Goal: Task Accomplishment & Management: Manage account settings

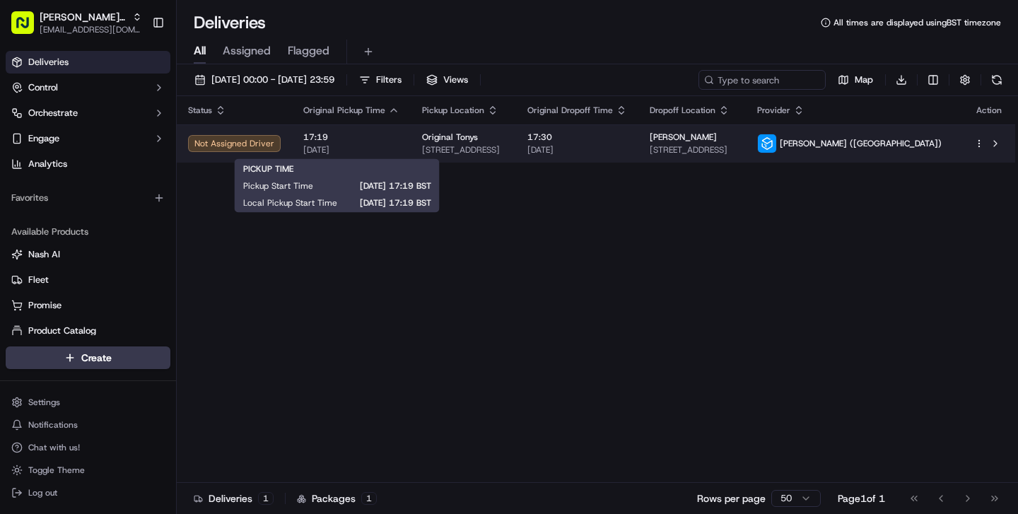
click at [366, 141] on span "17:19" at bounding box center [351, 137] width 96 height 11
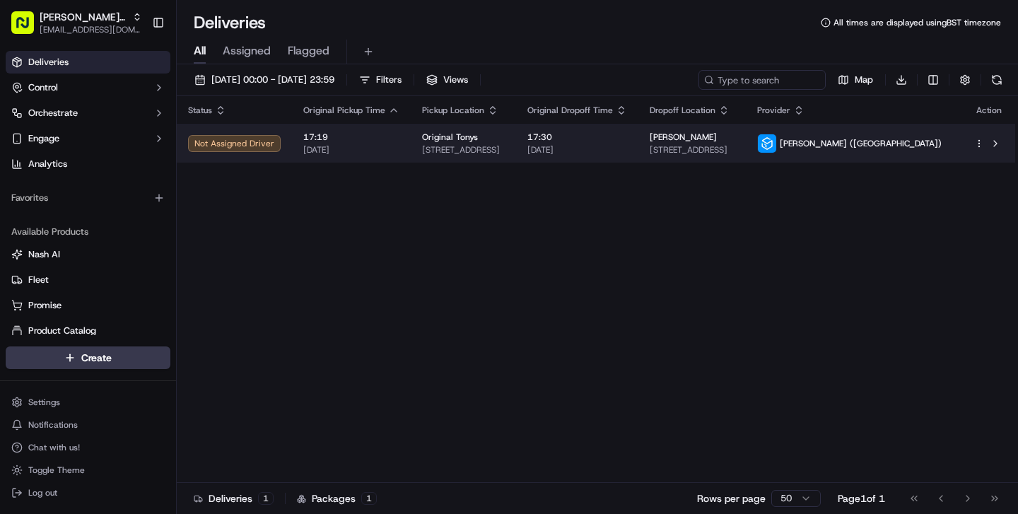
click at [505, 149] on span "[STREET_ADDRESS]" at bounding box center [463, 149] width 83 height 11
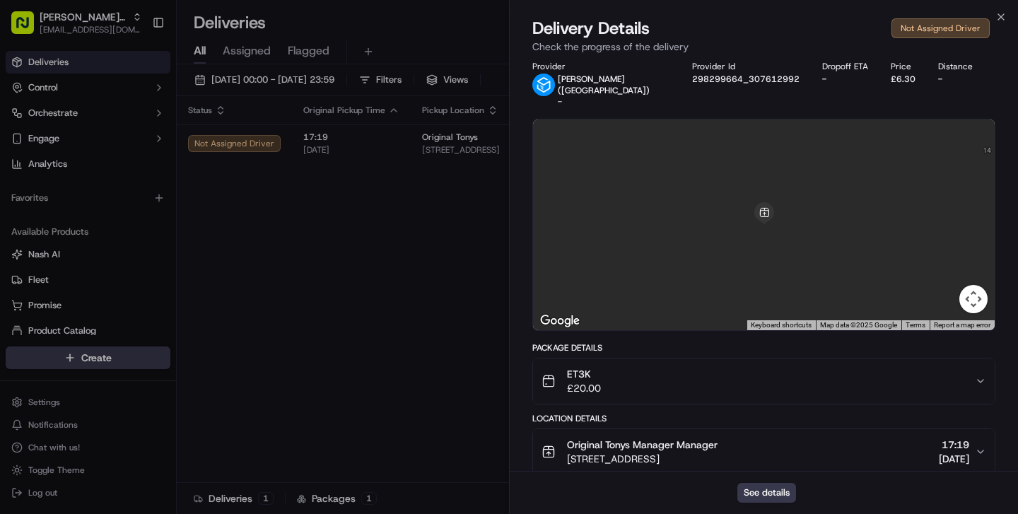
scroll to position [164, 0]
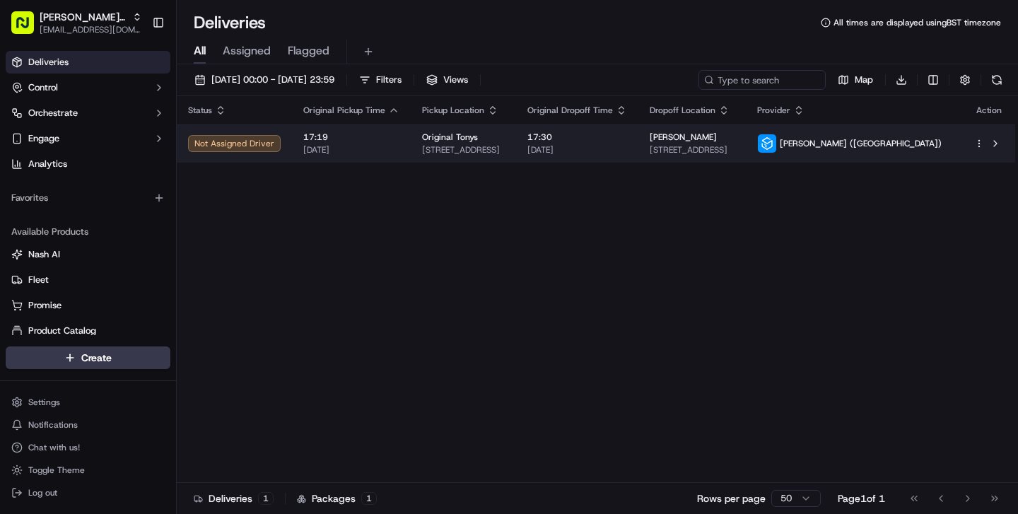
click at [505, 146] on span "[STREET_ADDRESS]" at bounding box center [463, 149] width 83 height 11
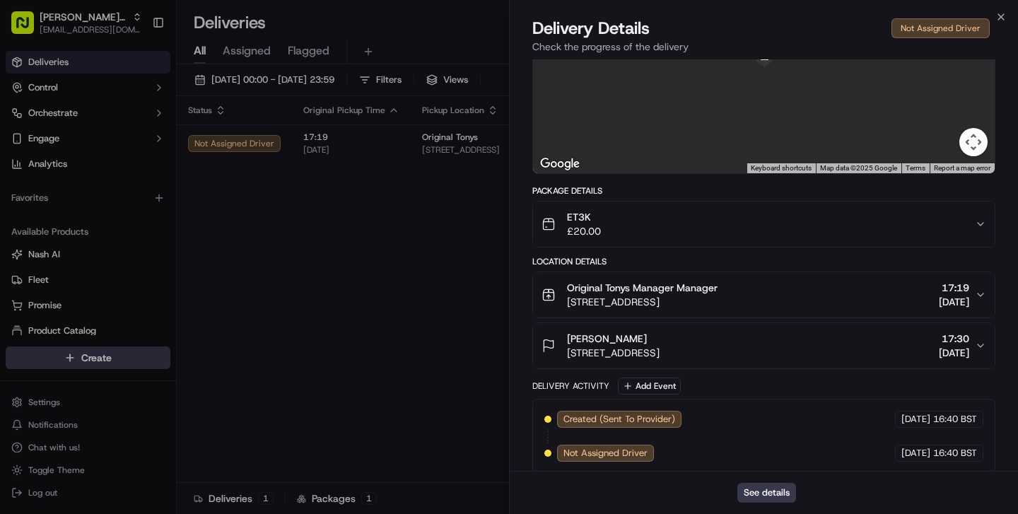
click at [796, 323] on button "Tristan Test [STREET_ADDRESS] 17:30 [DATE]" at bounding box center [764, 345] width 462 height 45
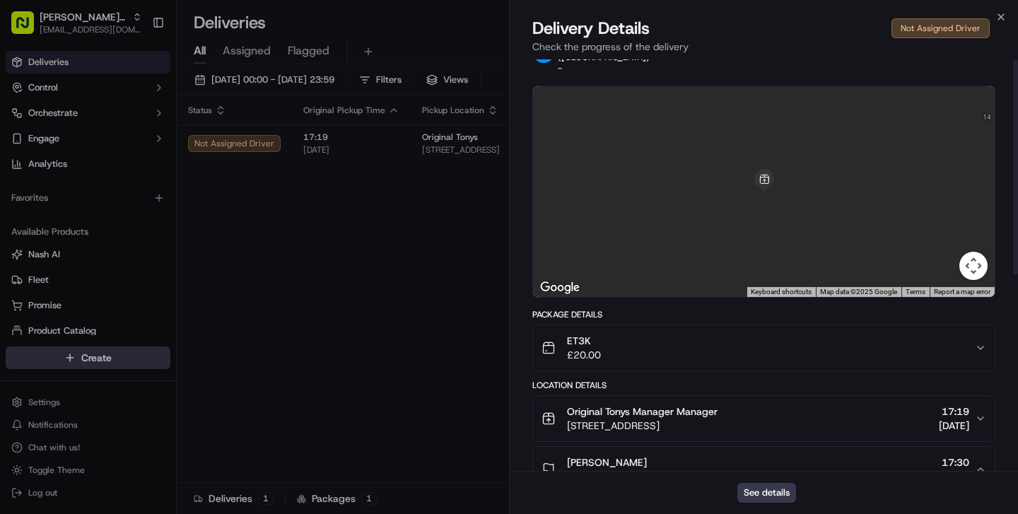
scroll to position [0, 0]
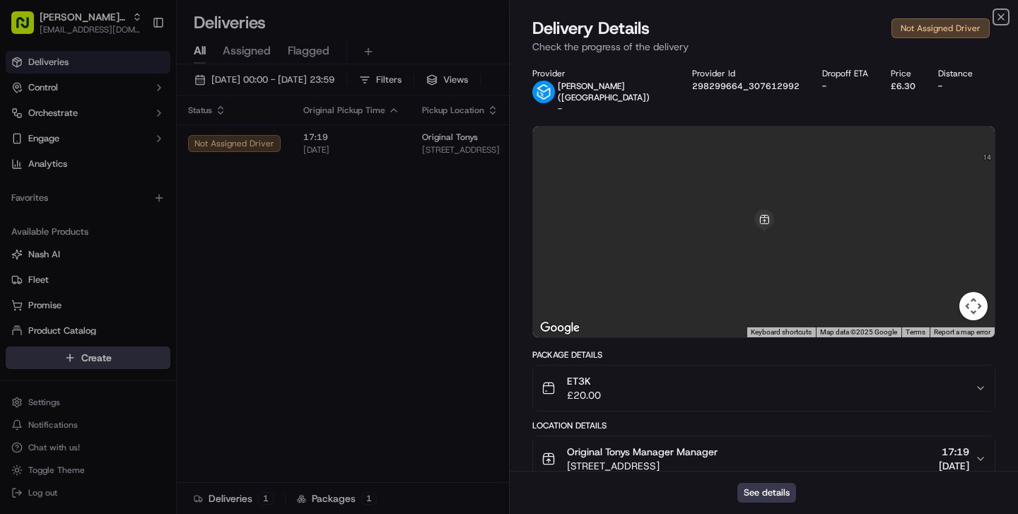
click at [1000, 16] on icon "button" at bounding box center [1002, 17] width 6 height 6
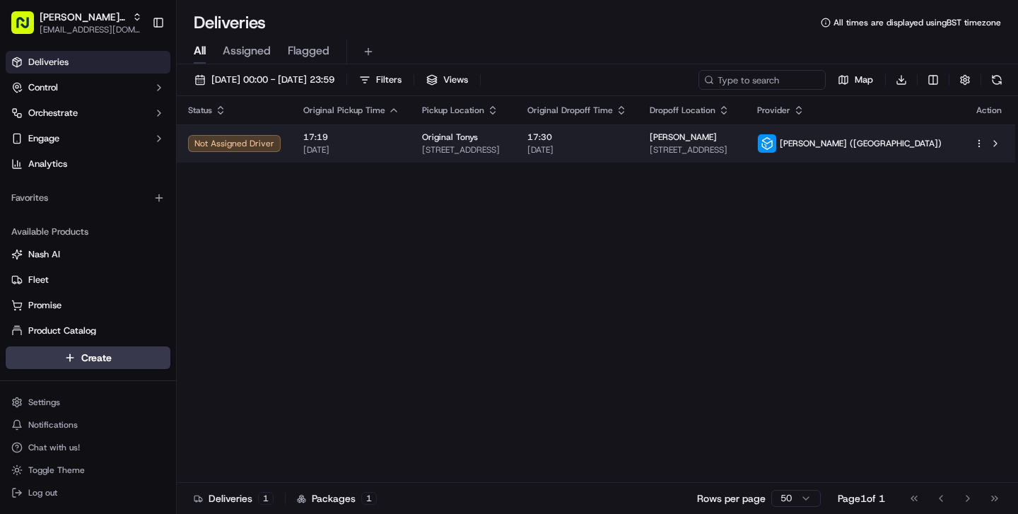
click at [980, 144] on html "[PERSON_NAME]'s Original [EMAIL_ADDRESS][DOMAIN_NAME] Toggle Sidebar Deliveries…" at bounding box center [509, 257] width 1018 height 514
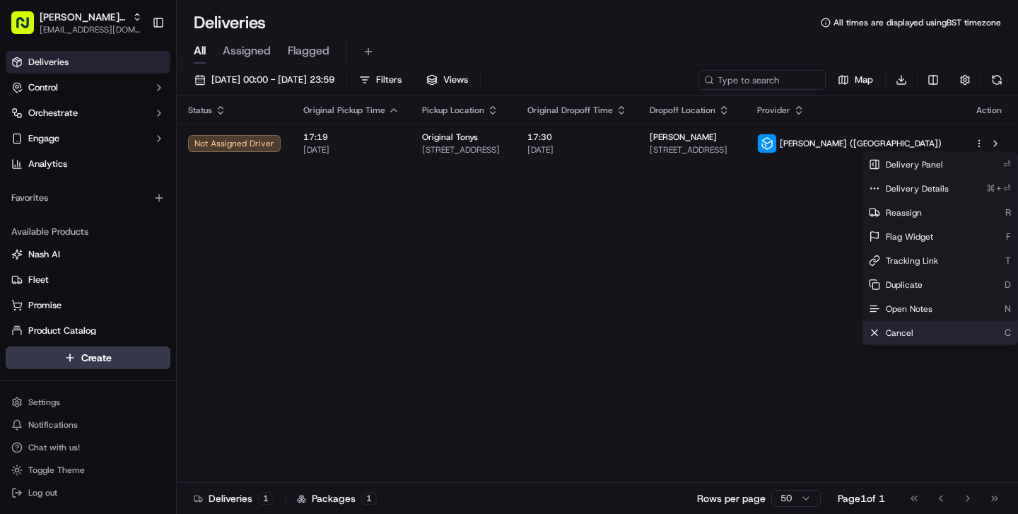
click at [914, 335] on div "Cancel C" at bounding box center [941, 333] width 154 height 24
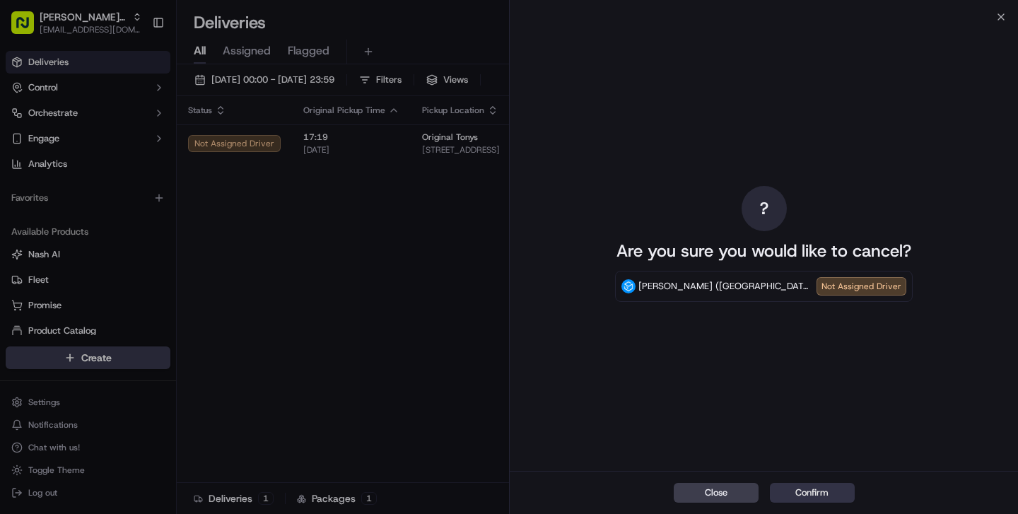
click at [803, 492] on button "Confirm" at bounding box center [812, 493] width 85 height 20
